Goal: Entertainment & Leisure: Consume media (video, audio)

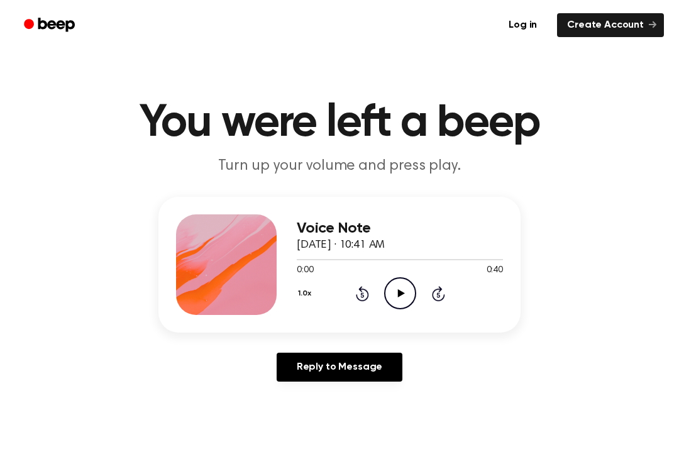
click at [401, 303] on icon "Play Audio" at bounding box center [400, 293] width 32 height 32
click at [390, 281] on circle at bounding box center [400, 293] width 31 height 31
click at [404, 295] on icon "Play Audio" at bounding box center [400, 293] width 32 height 32
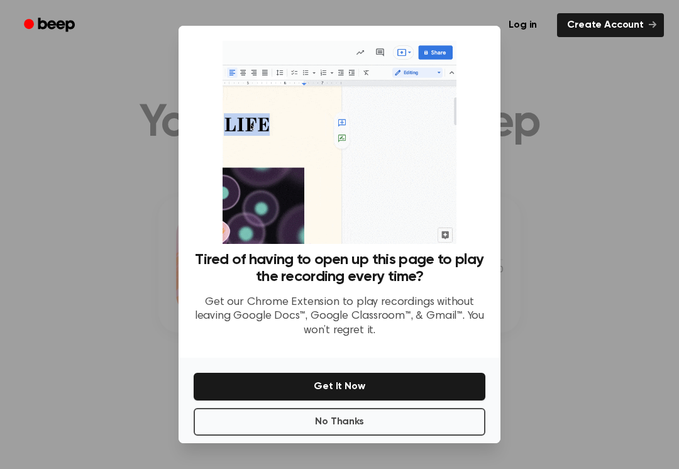
click at [582, 305] on div at bounding box center [339, 234] width 679 height 469
click at [366, 425] on button "No Thanks" at bounding box center [340, 422] width 292 height 28
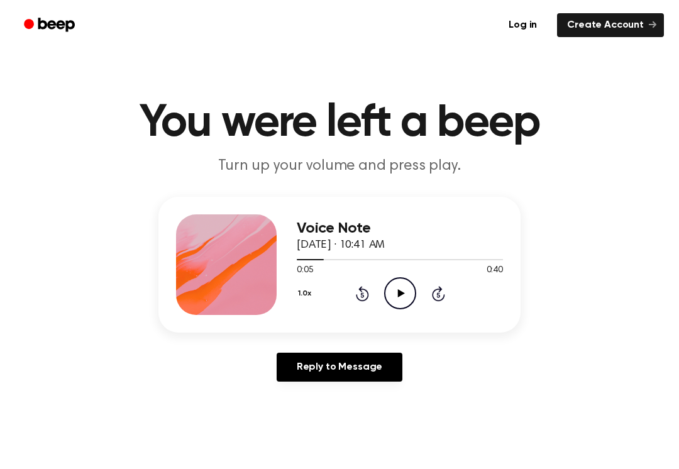
click at [395, 290] on icon "Play Audio" at bounding box center [400, 293] width 32 height 32
click at [401, 291] on icon at bounding box center [400, 293] width 6 height 8
click at [404, 287] on icon "Play Audio" at bounding box center [400, 293] width 32 height 32
click at [387, 293] on icon "Pause Audio" at bounding box center [400, 293] width 32 height 32
click at [398, 290] on icon at bounding box center [400, 293] width 7 height 8
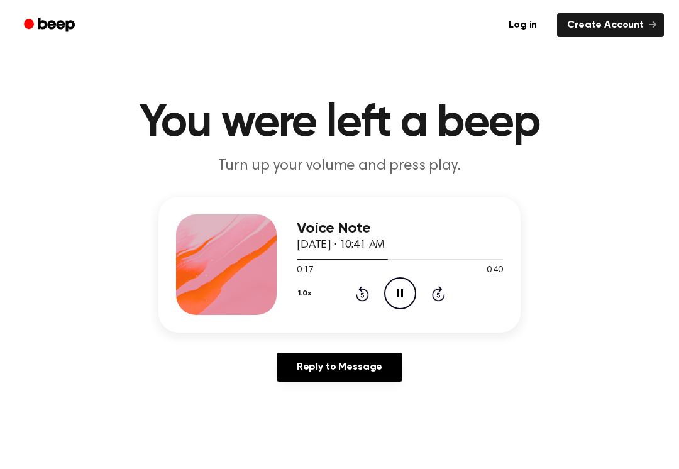
click at [384, 281] on icon "Pause Audio" at bounding box center [400, 293] width 32 height 32
click at [393, 288] on icon "Play Audio" at bounding box center [400, 293] width 32 height 32
click at [396, 290] on icon "Pause Audio" at bounding box center [400, 293] width 32 height 32
click at [346, 281] on div "1.0x Rewind 5 seconds Play Audio Skip 5 seconds" at bounding box center [400, 293] width 206 height 32
click at [358, 293] on icon "Rewind 5 seconds" at bounding box center [362, 293] width 14 height 16
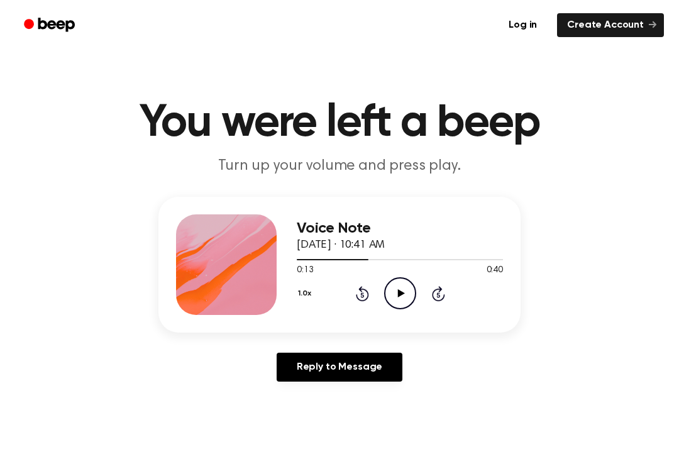
click at [360, 290] on icon at bounding box center [362, 293] width 13 height 15
click at [396, 290] on icon "Play Audio" at bounding box center [400, 293] width 32 height 32
click at [396, 291] on icon "Pause Audio" at bounding box center [400, 293] width 32 height 32
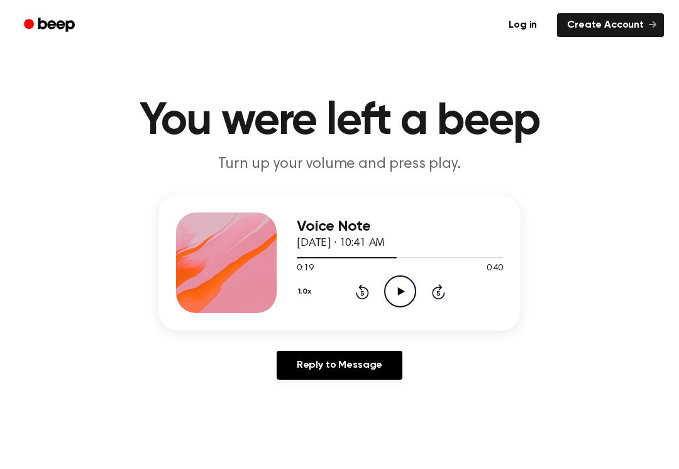
click at [395, 285] on icon "Play Audio" at bounding box center [400, 291] width 32 height 32
click at [400, 288] on icon "Pause Audio" at bounding box center [400, 291] width 32 height 32
click at [360, 316] on div "Voice Note [DATE] · 10:41 AM 0:21 0:40 Your browser does not support the [objec…" at bounding box center [339, 263] width 362 height 136
click at [366, 292] on icon "Rewind 5 seconds" at bounding box center [362, 291] width 14 height 16
click at [361, 283] on icon "Rewind 5 seconds" at bounding box center [362, 291] width 14 height 16
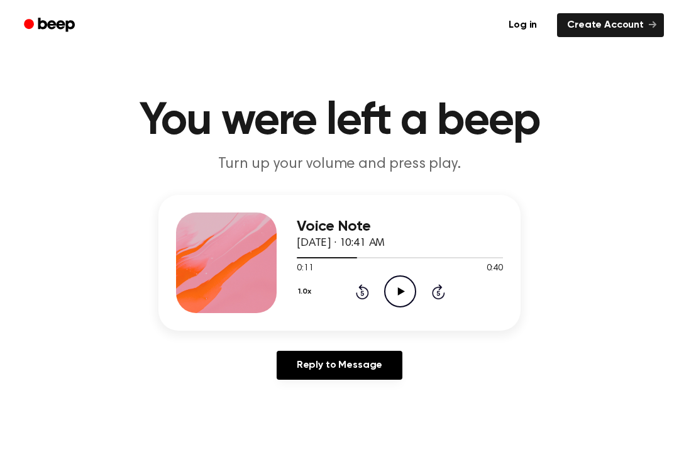
click at [368, 287] on icon "Rewind 5 seconds" at bounding box center [362, 291] width 14 height 16
click at [363, 287] on icon at bounding box center [362, 291] width 13 height 15
click at [361, 297] on icon "Rewind 5 seconds" at bounding box center [362, 291] width 14 height 16
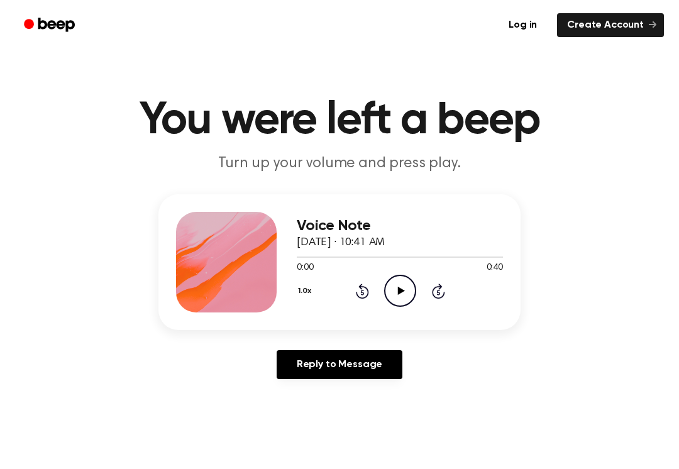
scroll to position [3, 0]
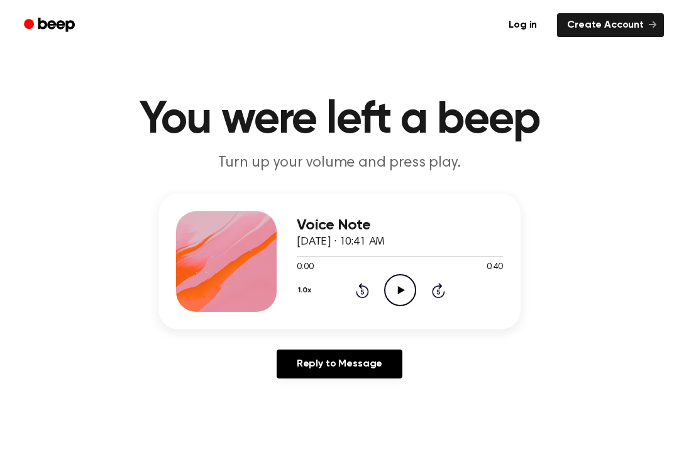
click at [398, 297] on icon "Play Audio" at bounding box center [400, 290] width 32 height 32
click at [395, 287] on icon "Pause Audio" at bounding box center [400, 290] width 32 height 32
click at [402, 281] on icon "Play Audio" at bounding box center [400, 290] width 32 height 32
click at [400, 294] on icon "Pause Audio" at bounding box center [400, 290] width 32 height 32
click at [399, 284] on icon "Play Audio" at bounding box center [400, 290] width 32 height 32
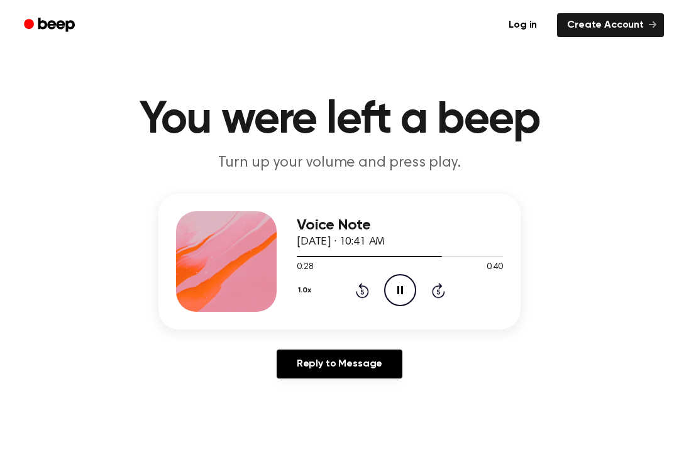
click at [399, 285] on icon "Pause Audio" at bounding box center [400, 290] width 32 height 32
click at [398, 287] on icon at bounding box center [400, 290] width 7 height 8
click at [390, 275] on icon "Pause Audio" at bounding box center [400, 290] width 32 height 32
click at [397, 283] on icon "Play Audio" at bounding box center [400, 290] width 32 height 32
click at [435, 282] on icon "Skip 5 seconds" at bounding box center [438, 290] width 14 height 16
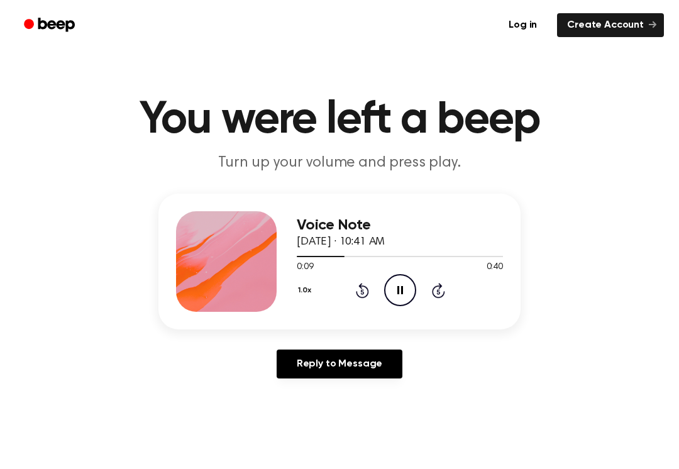
click at [437, 288] on icon "Skip 5 seconds" at bounding box center [438, 290] width 14 height 16
click at [403, 295] on icon "Pause Audio" at bounding box center [400, 290] width 32 height 32
click at [400, 285] on icon "Play Audio" at bounding box center [400, 290] width 32 height 32
click at [403, 281] on icon "Pause Audio" at bounding box center [400, 290] width 32 height 32
click at [361, 282] on icon "Rewind 5 seconds" at bounding box center [362, 290] width 14 height 16
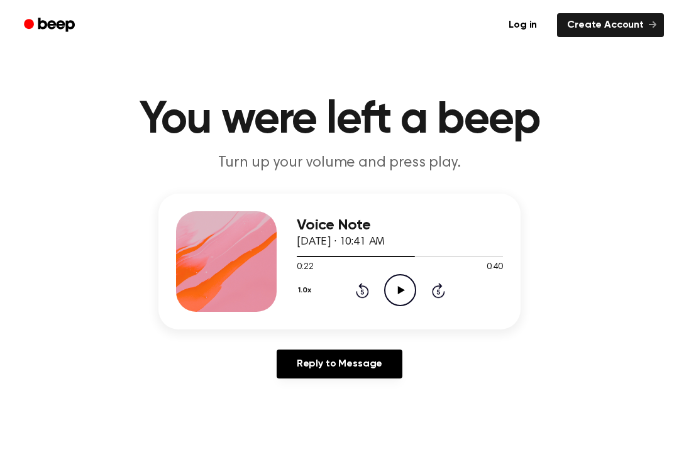
click at [356, 284] on icon "Rewind 5 seconds" at bounding box center [362, 290] width 14 height 16
click at [402, 287] on icon "Play Audio" at bounding box center [400, 290] width 32 height 32
click at [358, 271] on div "0:20 0:40" at bounding box center [400, 267] width 206 height 13
click at [363, 289] on icon "Rewind 5 seconds" at bounding box center [362, 290] width 14 height 16
click at [355, 287] on icon "Rewind 5 seconds" at bounding box center [362, 290] width 14 height 16
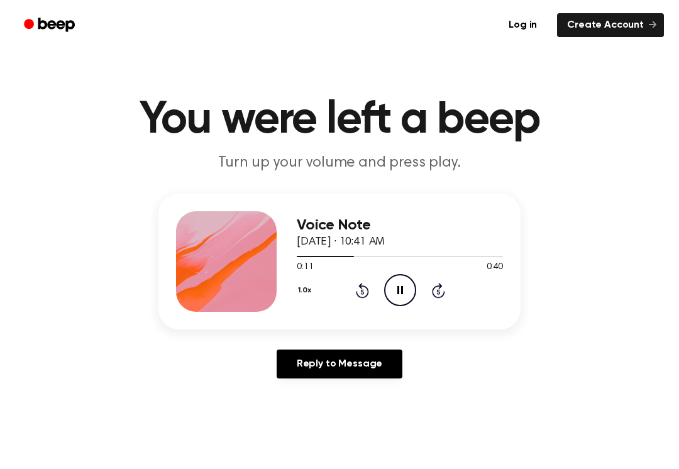
click at [360, 285] on icon at bounding box center [362, 290] width 13 height 15
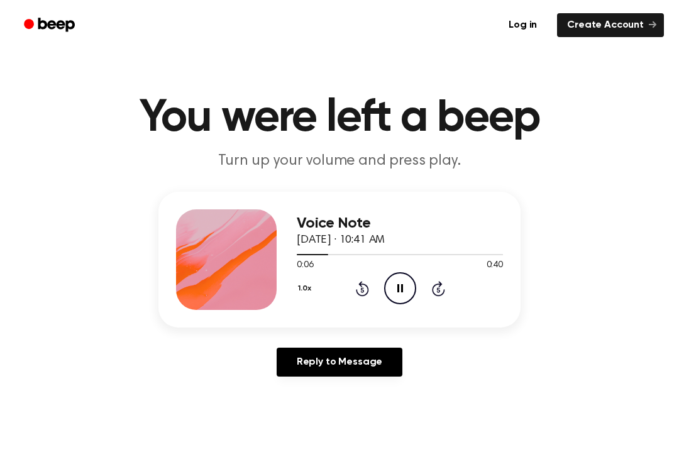
scroll to position [8, 0]
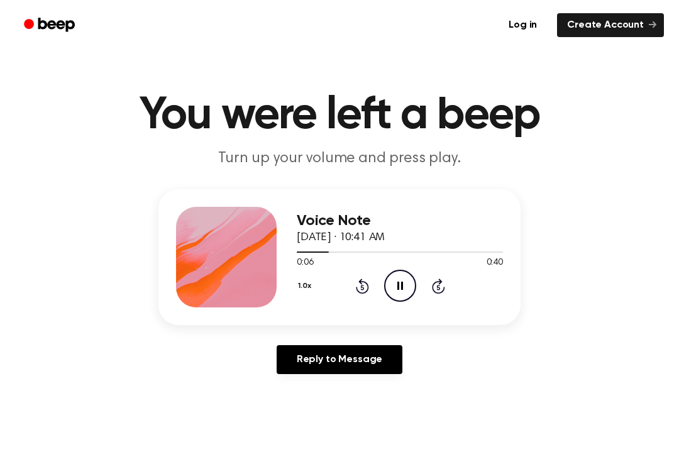
click at [349, 280] on div "1.0x Rewind 5 seconds Pause Audio Skip 5 seconds" at bounding box center [400, 286] width 206 height 32
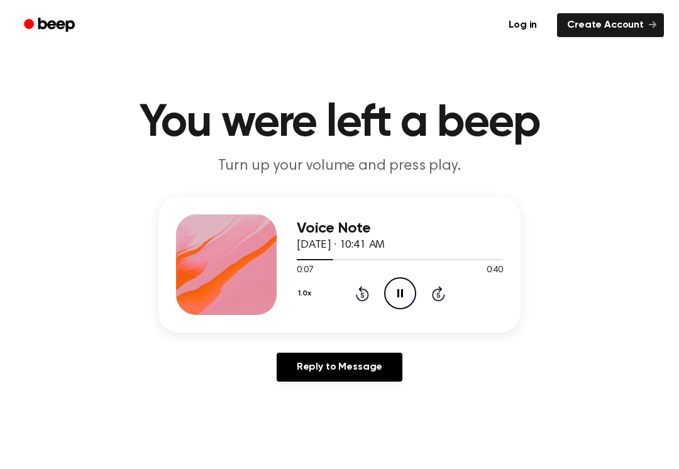
click at [359, 297] on icon "Rewind 5 seconds" at bounding box center [362, 293] width 14 height 16
click at [358, 296] on icon "Rewind 5 seconds" at bounding box center [362, 293] width 14 height 16
click at [352, 298] on div "1.0x Rewind 5 seconds Pause Audio Skip 5 seconds" at bounding box center [400, 293] width 206 height 32
